Goal: Transaction & Acquisition: Purchase product/service

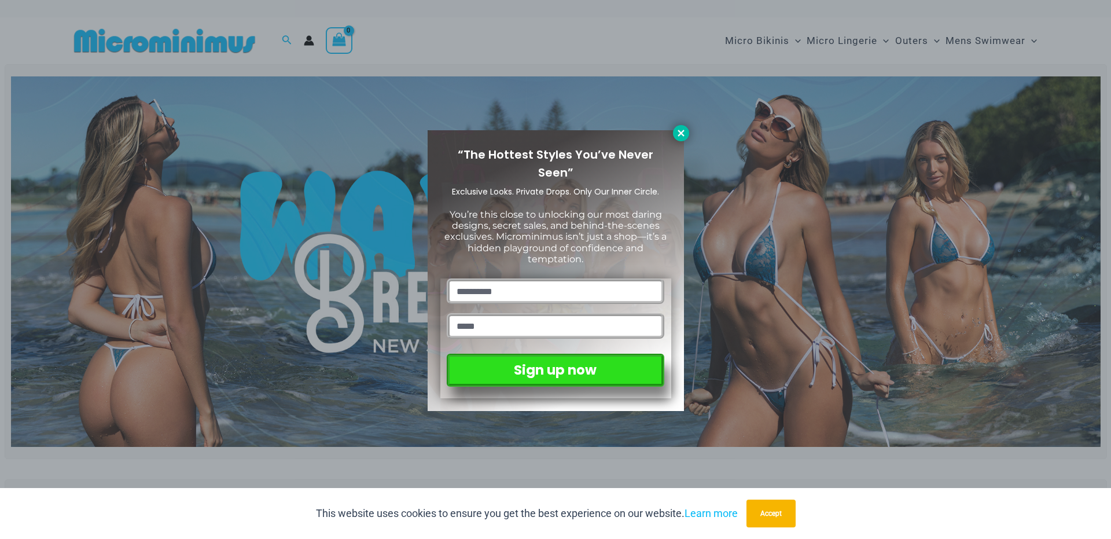
click at [680, 135] on icon at bounding box center [681, 133] width 10 height 10
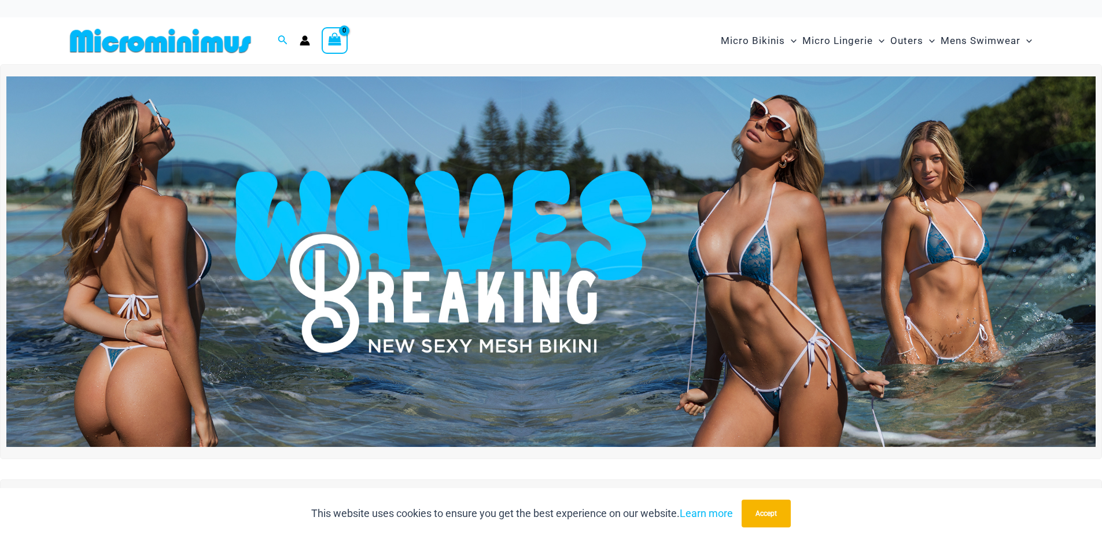
click at [463, 277] on img at bounding box center [550, 261] width 1089 height 370
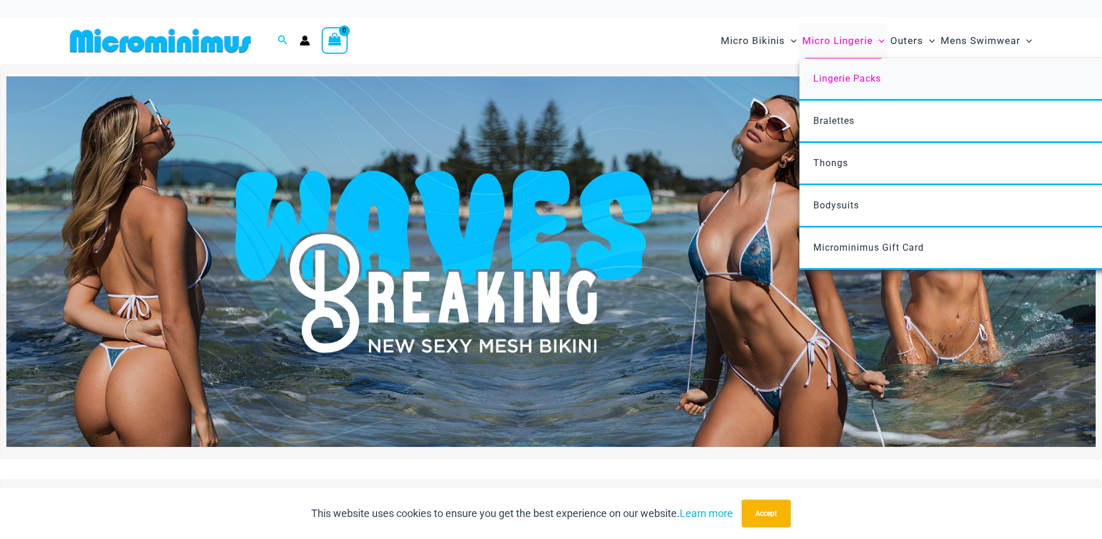
click at [838, 79] on span "Lingerie Packs" at bounding box center [847, 78] width 68 height 11
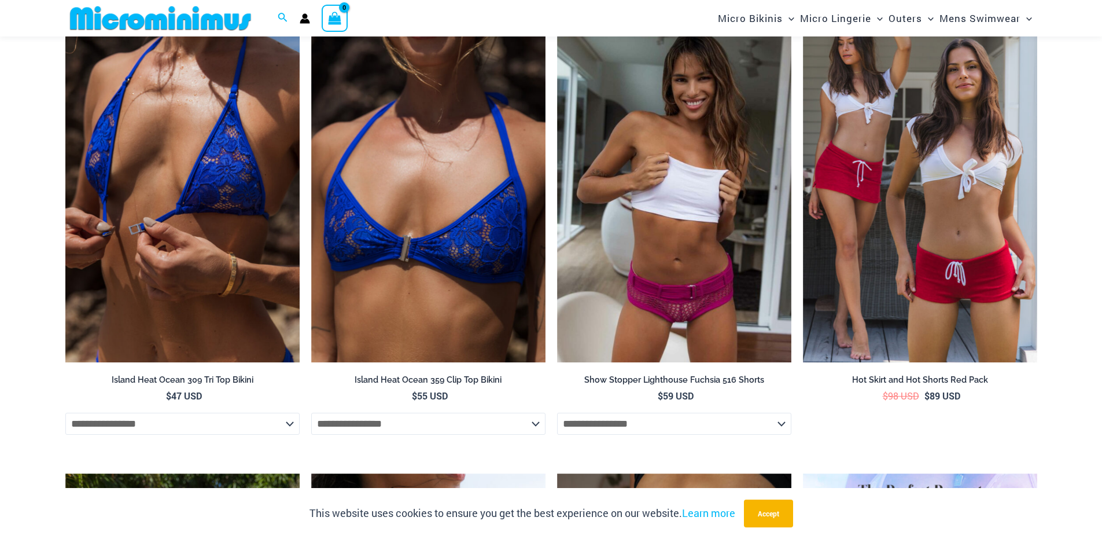
scroll to position [2554, 0]
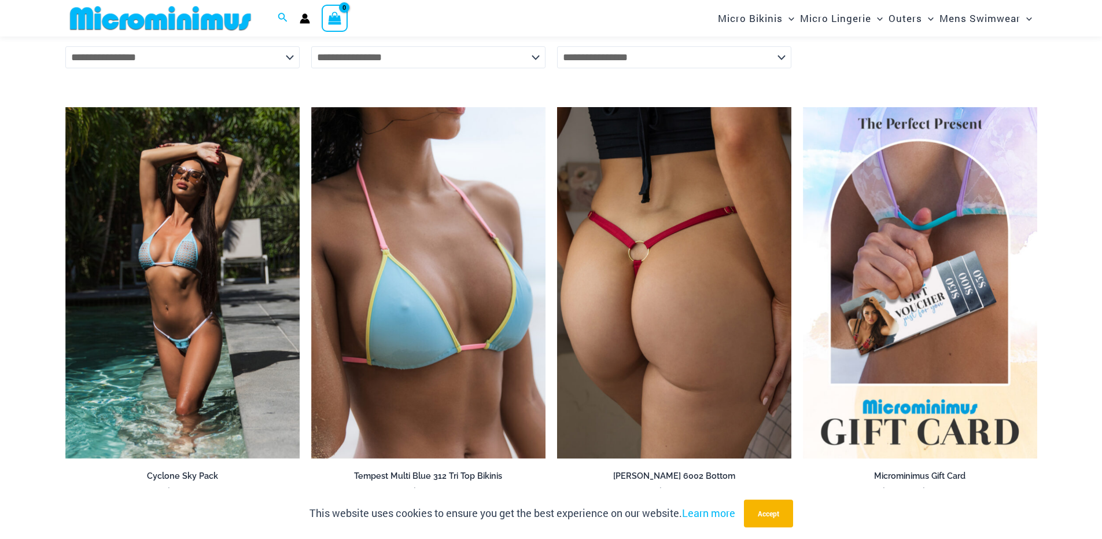
click at [635, 296] on img at bounding box center [674, 283] width 234 height 352
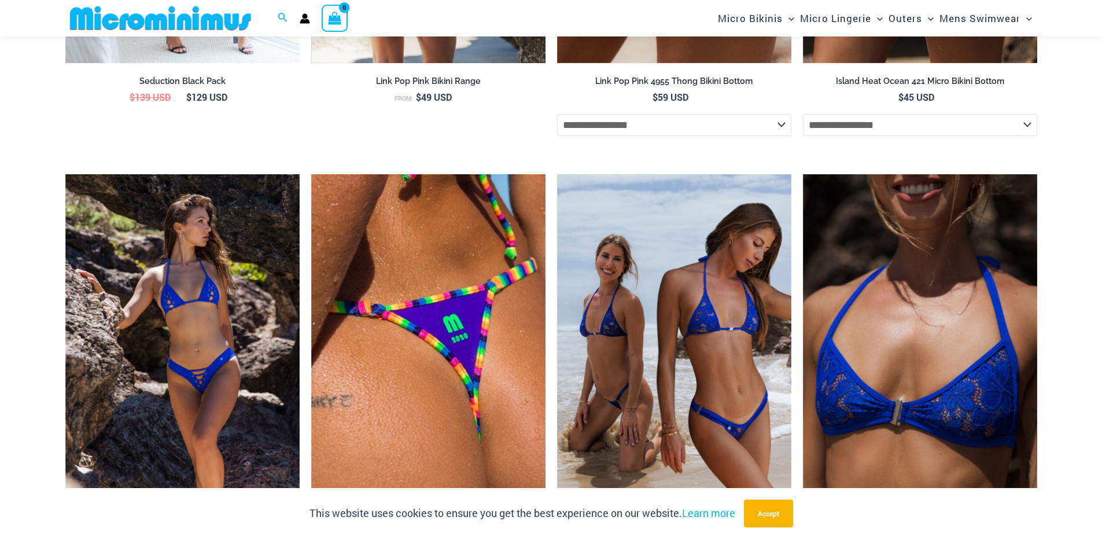
scroll to position [3654, 0]
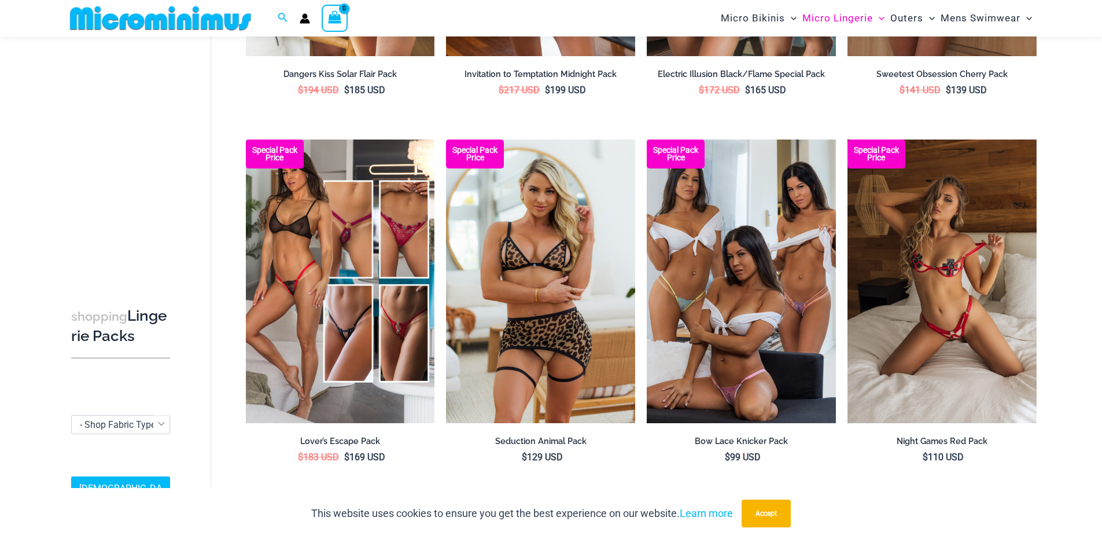
scroll to position [1455, 0]
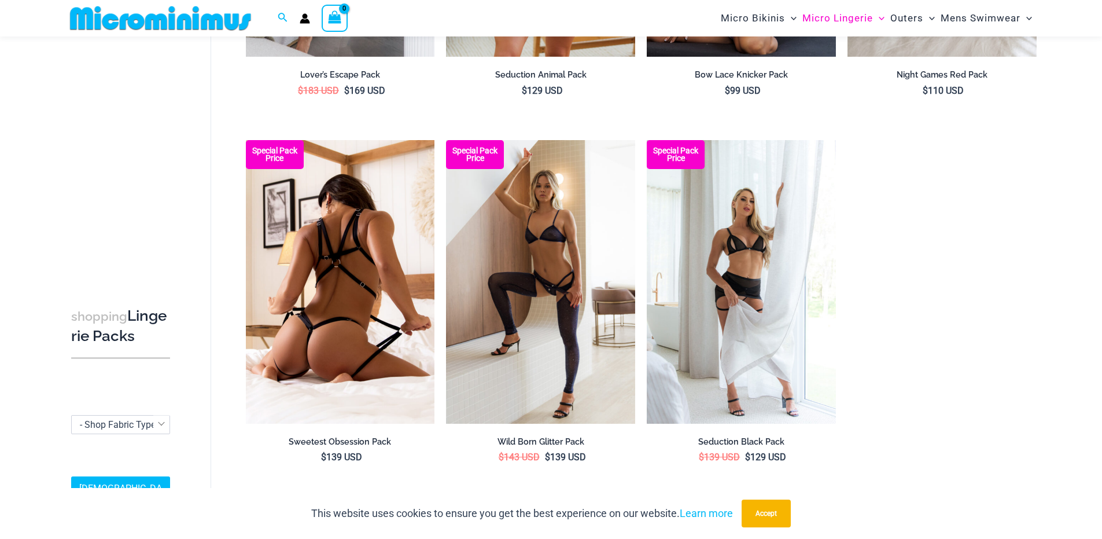
click at [323, 293] on img at bounding box center [340, 282] width 189 height 284
click at [315, 268] on img at bounding box center [340, 282] width 189 height 284
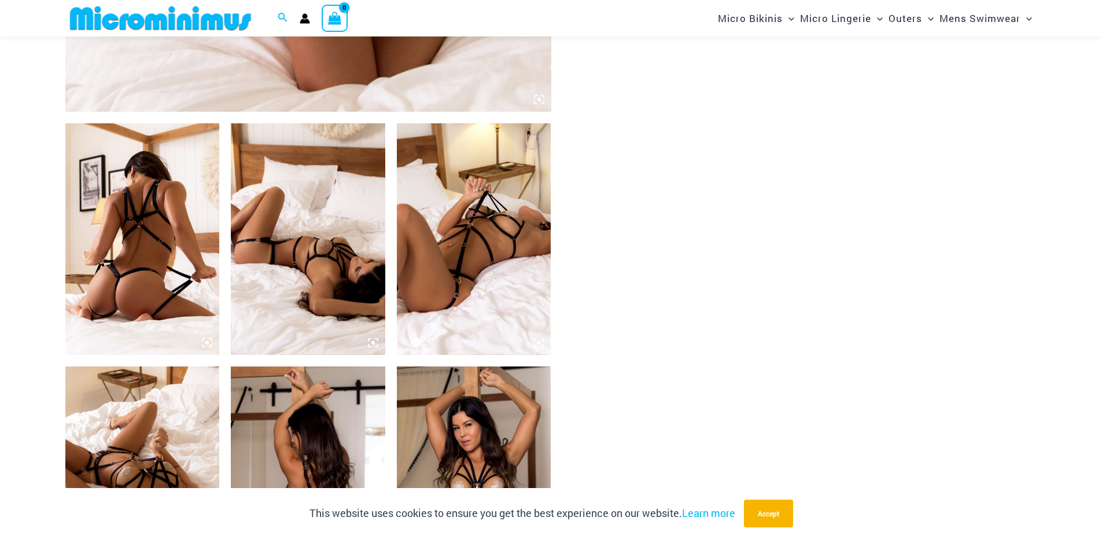
scroll to position [1089, 0]
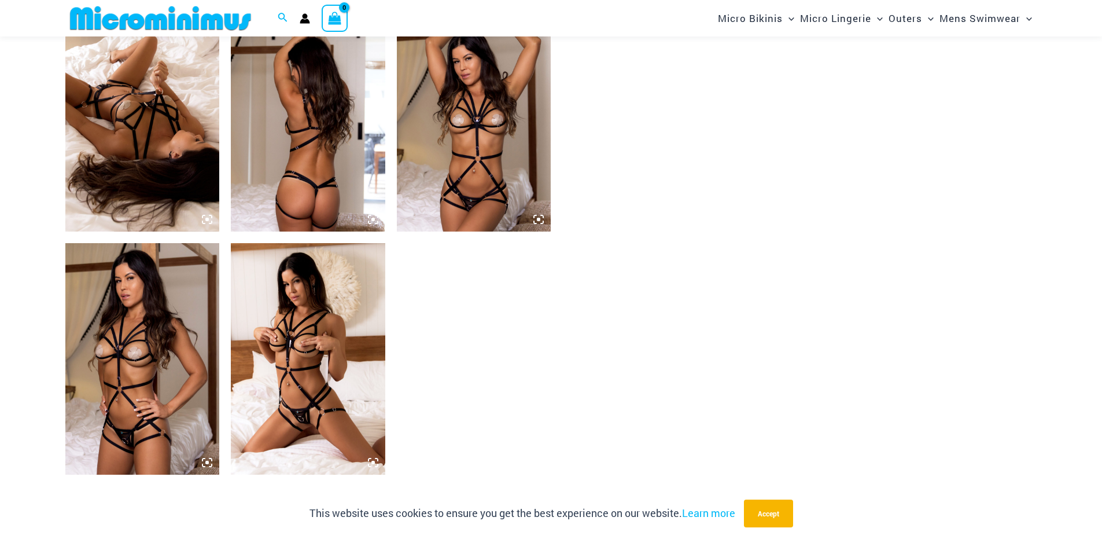
click at [306, 354] on img at bounding box center [308, 358] width 154 height 231
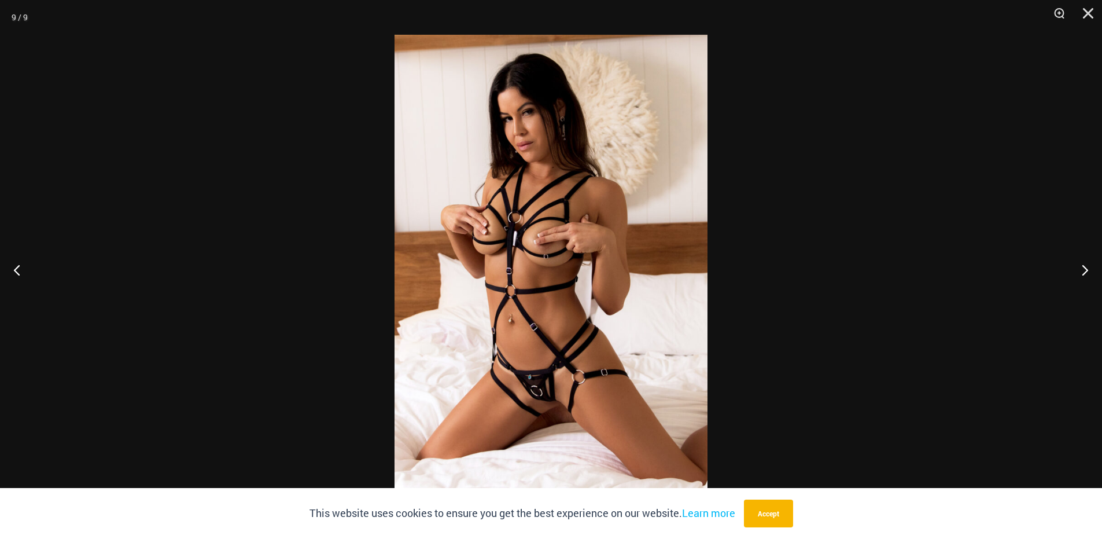
click at [525, 251] on img at bounding box center [551, 269] width 313 height 469
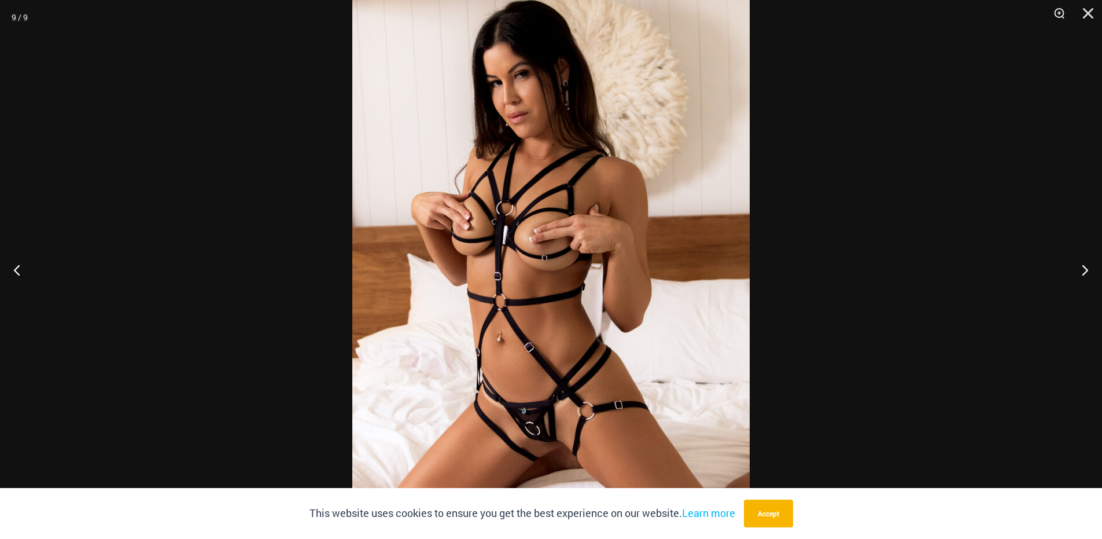
click at [501, 265] on img at bounding box center [550, 274] width 397 height 596
